Goal: Information Seeking & Learning: Check status

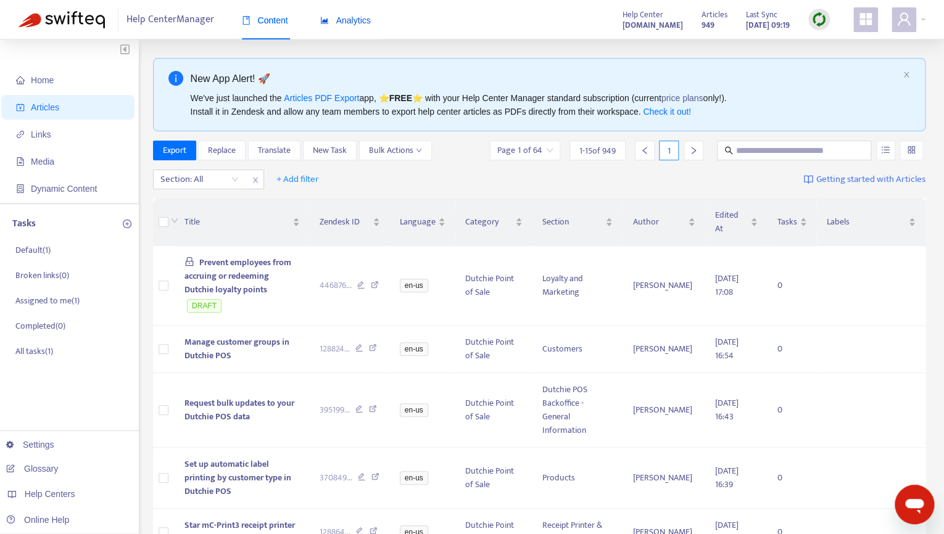
click at [349, 15] on div "Analytics" at bounding box center [345, 21] width 51 height 14
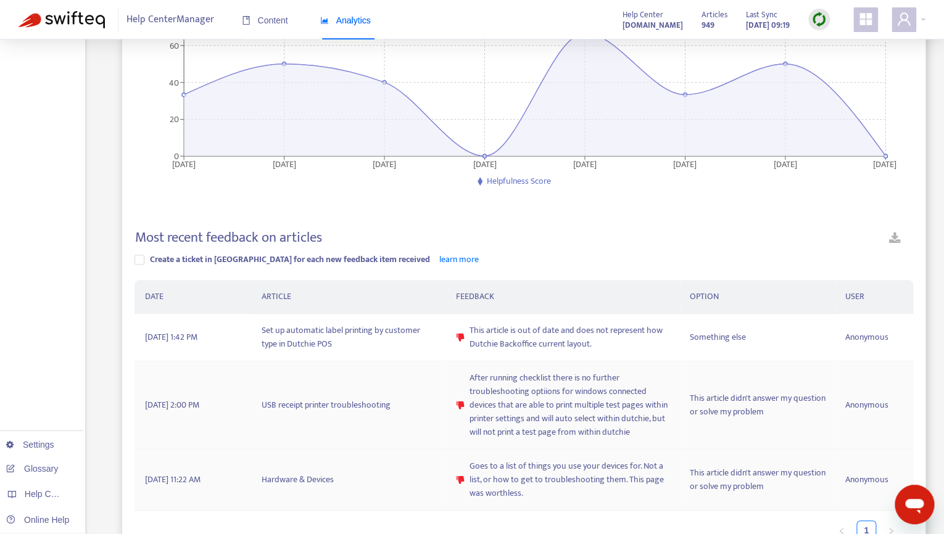
scroll to position [183, 0]
click at [496, 415] on span "After running checklist there is no further troubleshooting optiions for window…" at bounding box center [570, 405] width 201 height 68
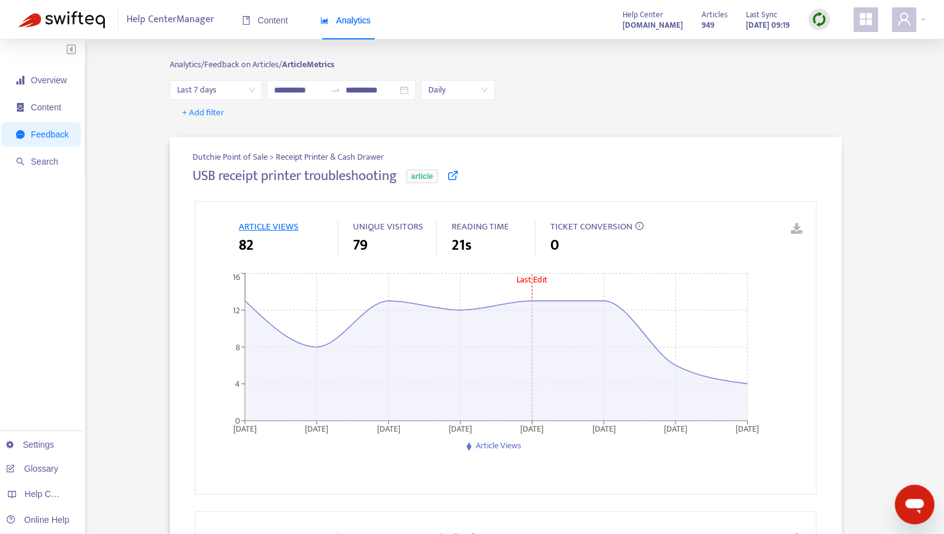
click at [72, 23] on img at bounding box center [62, 19] width 86 height 17
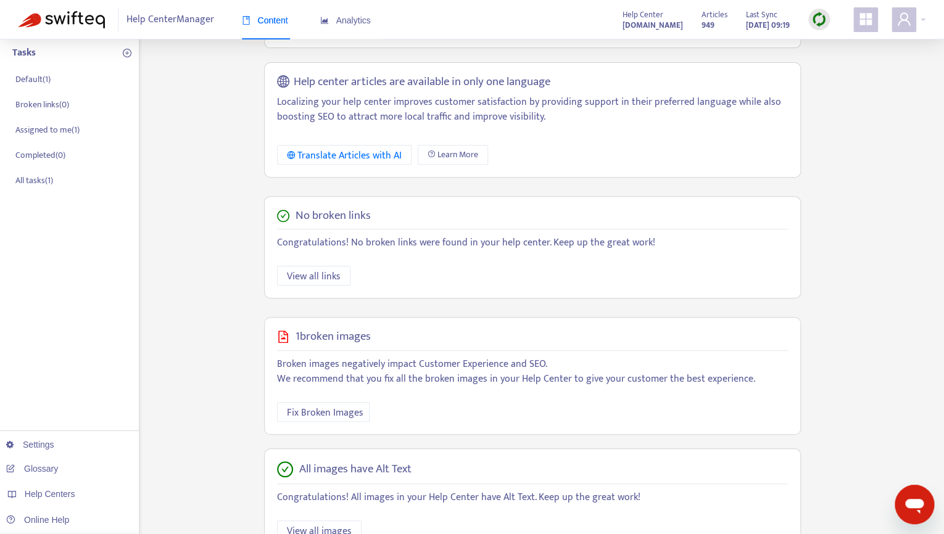
scroll to position [245, 0]
